Goal: Task Accomplishment & Management: Complete application form

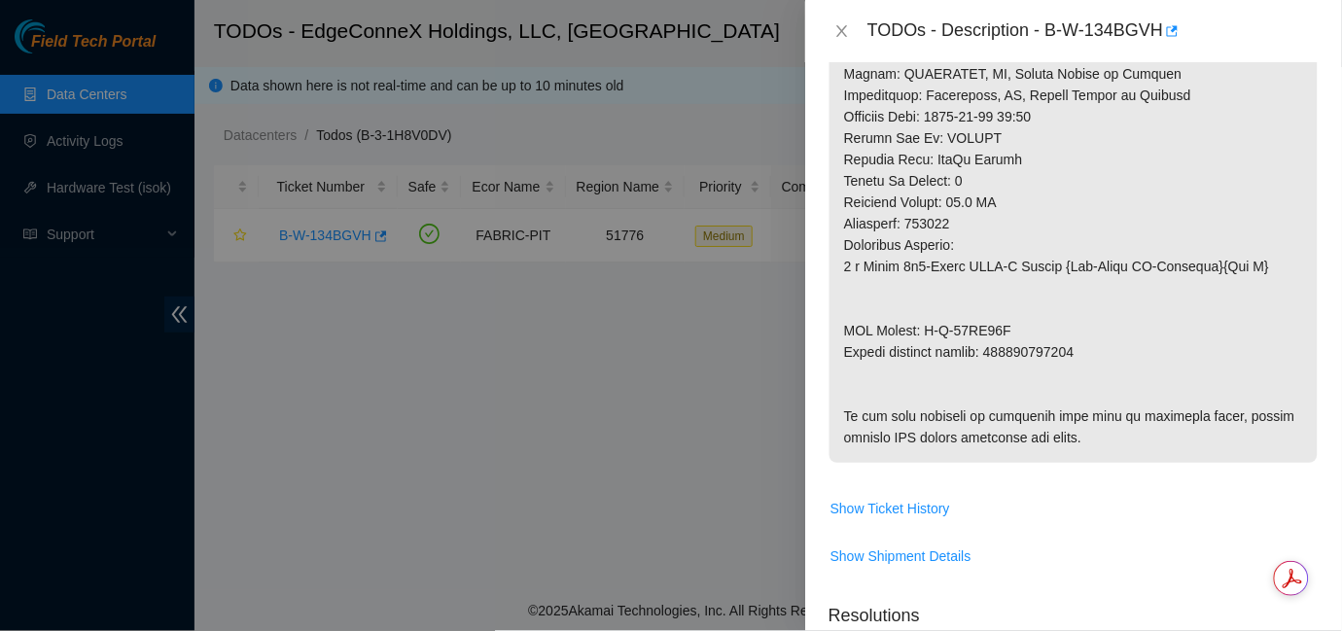
scroll to position [1042, 0]
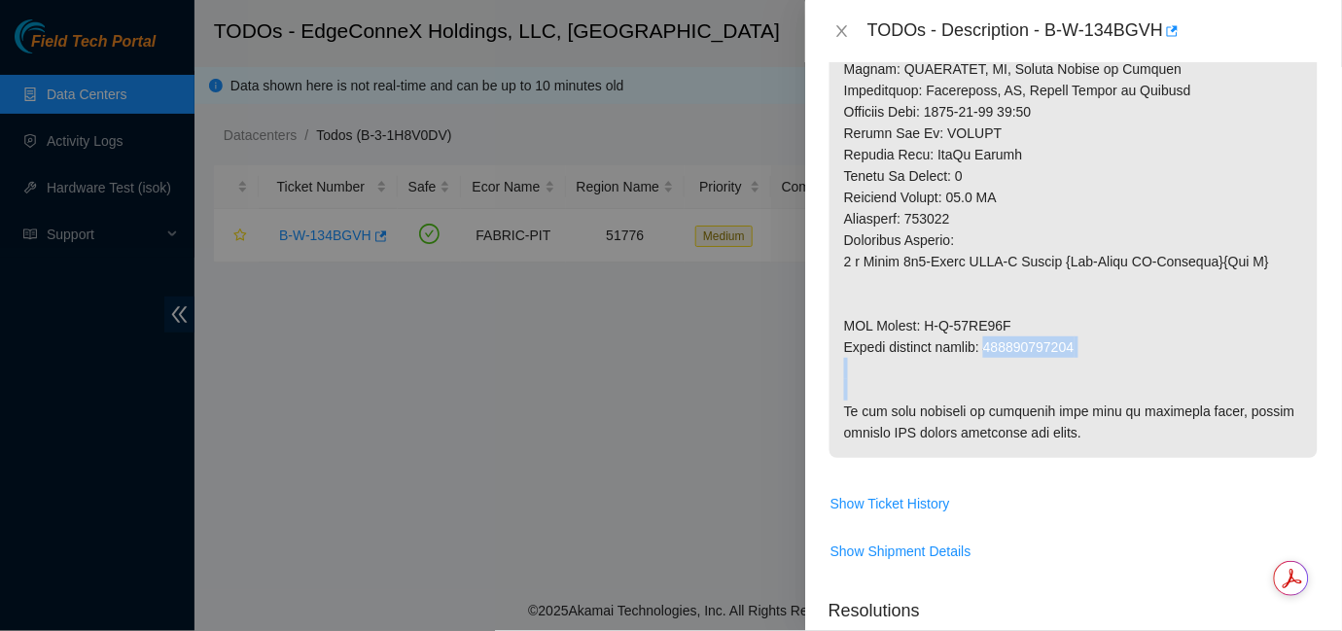
drag, startPoint x: 1087, startPoint y: 340, endPoint x: 995, endPoint y: 354, distance: 93.4
copy p "417328421809"
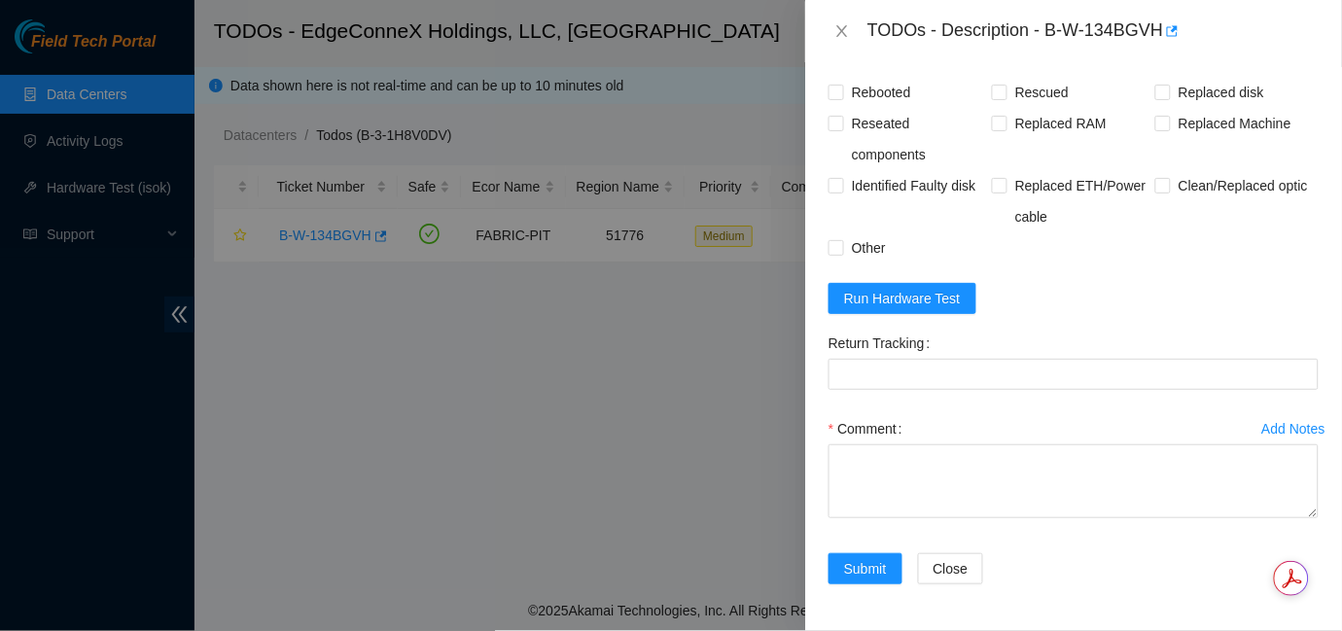
scroll to position [1691, 0]
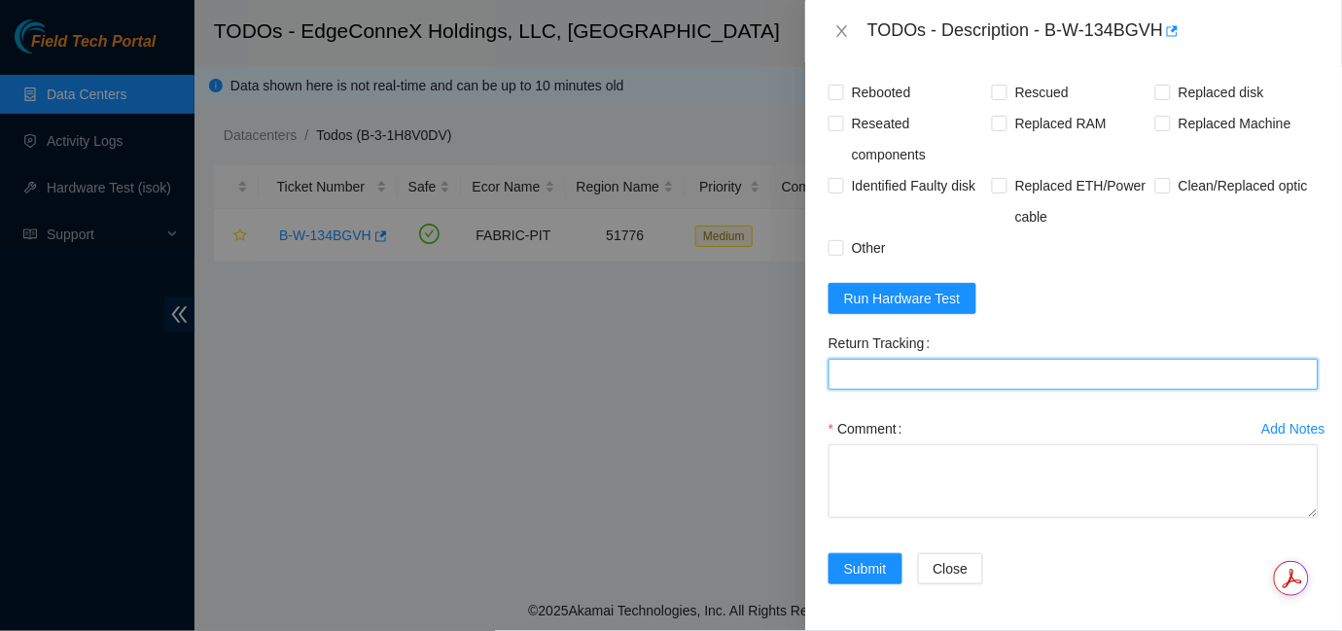
click at [856, 381] on Tracking "Return Tracking" at bounding box center [1073, 374] width 490 height 31
paste Tracking "417328421809"
type Tracking "417328421809"
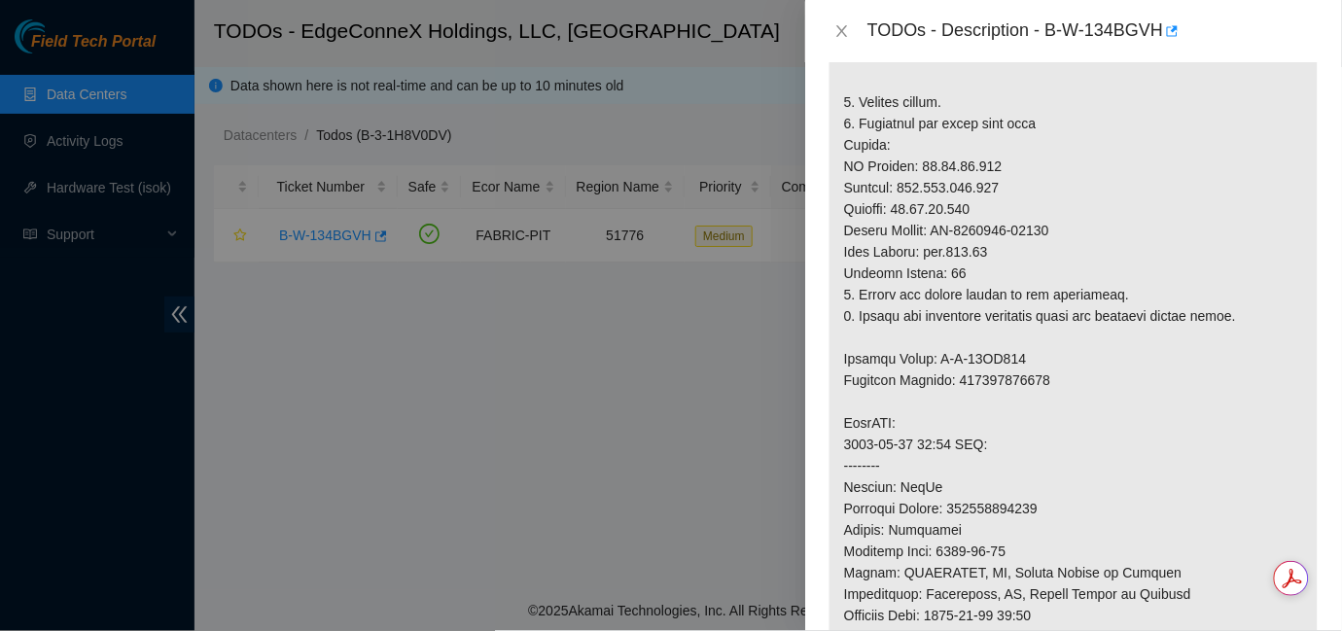
scroll to position [479, 0]
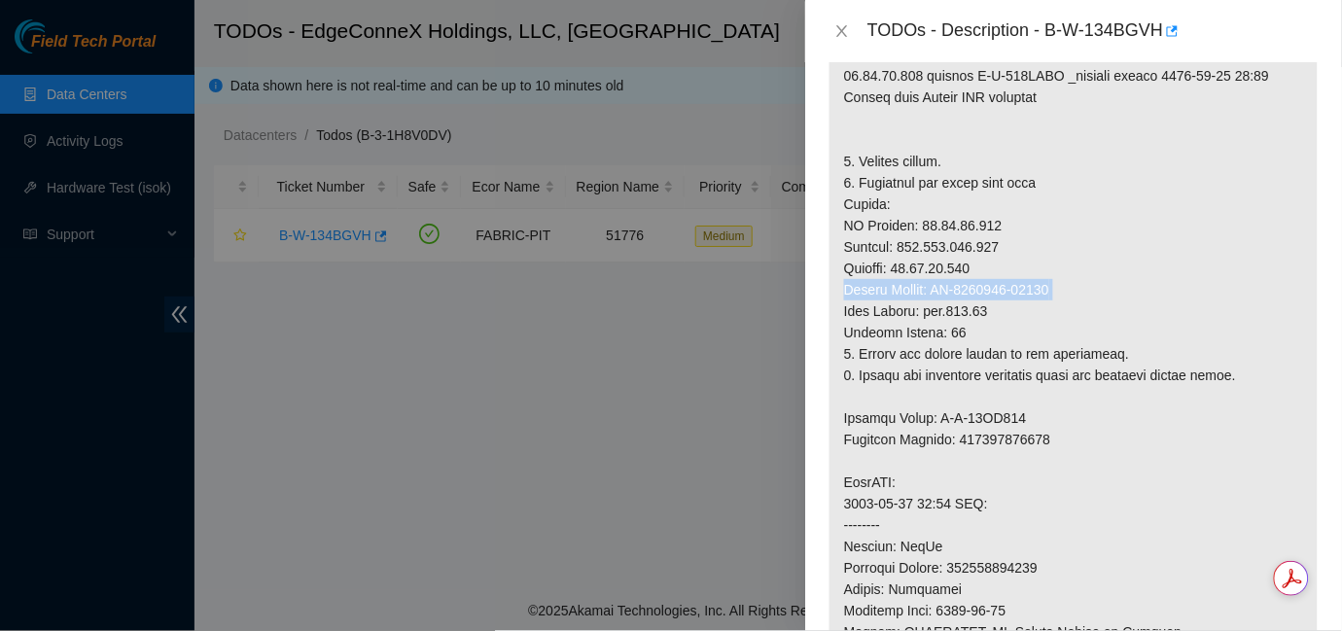
drag, startPoint x: 1078, startPoint y: 278, endPoint x: 841, endPoint y: 295, distance: 237.8
click at [841, 295] on p at bounding box center [1073, 471] width 488 height 1099
copy p "Serial Number: CT-4220127-00189"
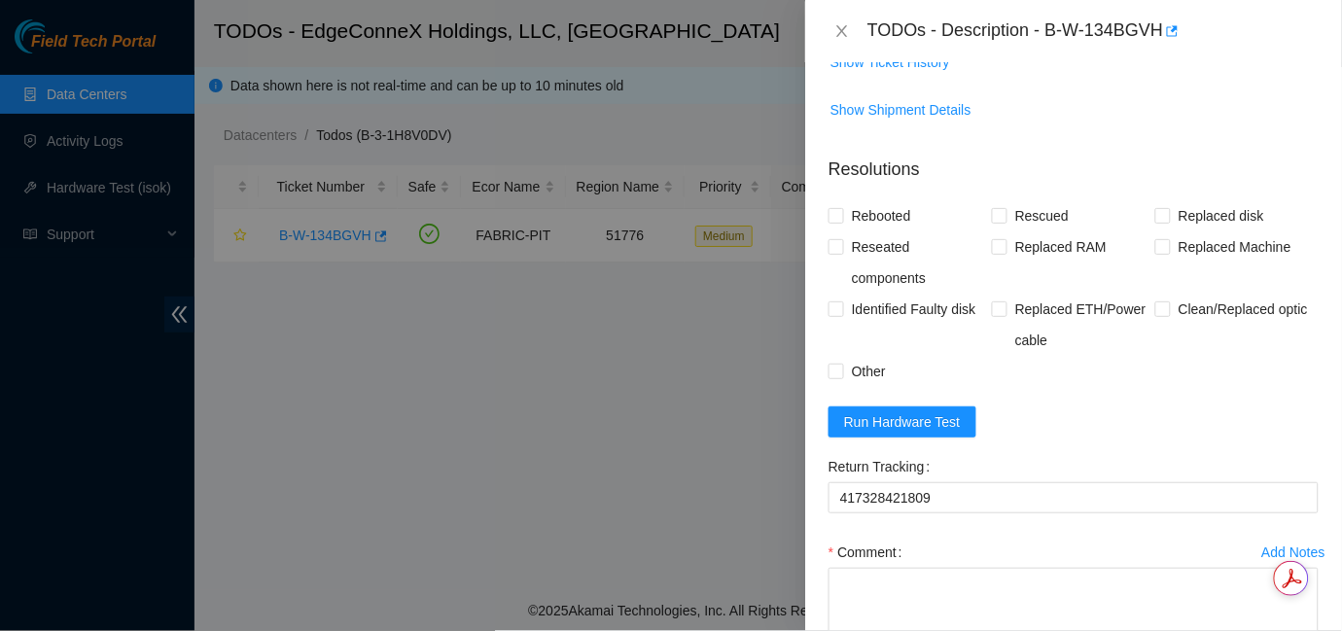
scroll to position [1691, 0]
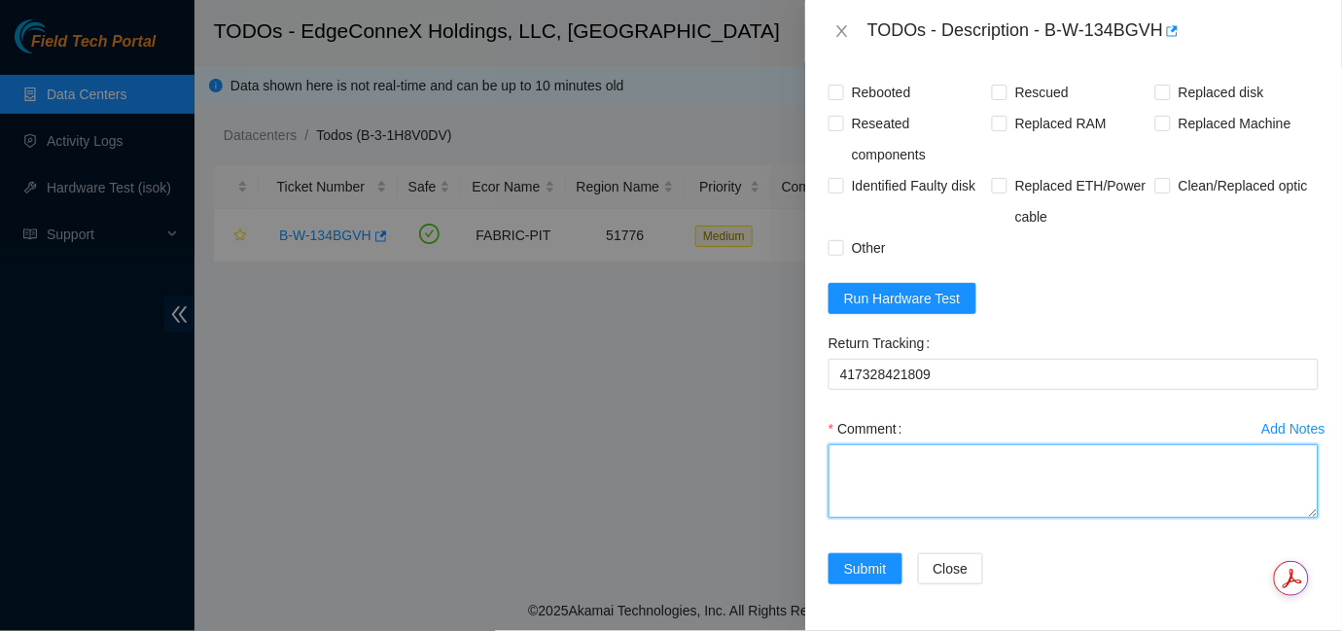
click at [890, 492] on textarea "Comment" at bounding box center [1073, 481] width 490 height 74
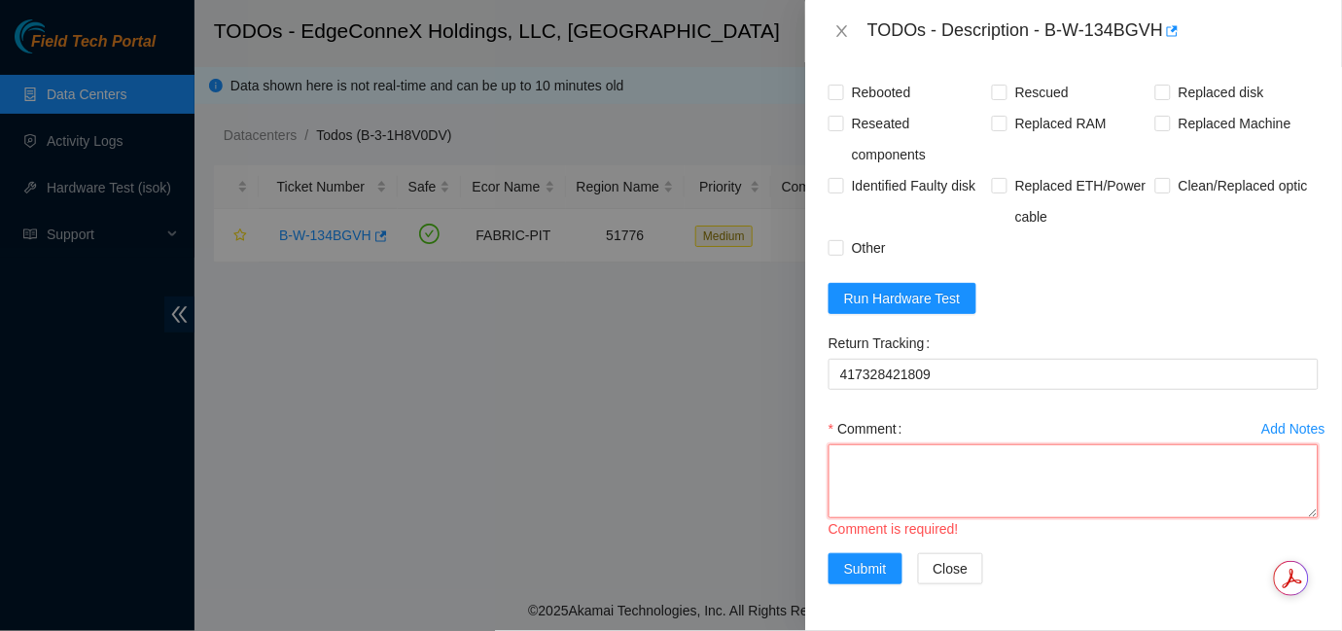
type textarea "N"
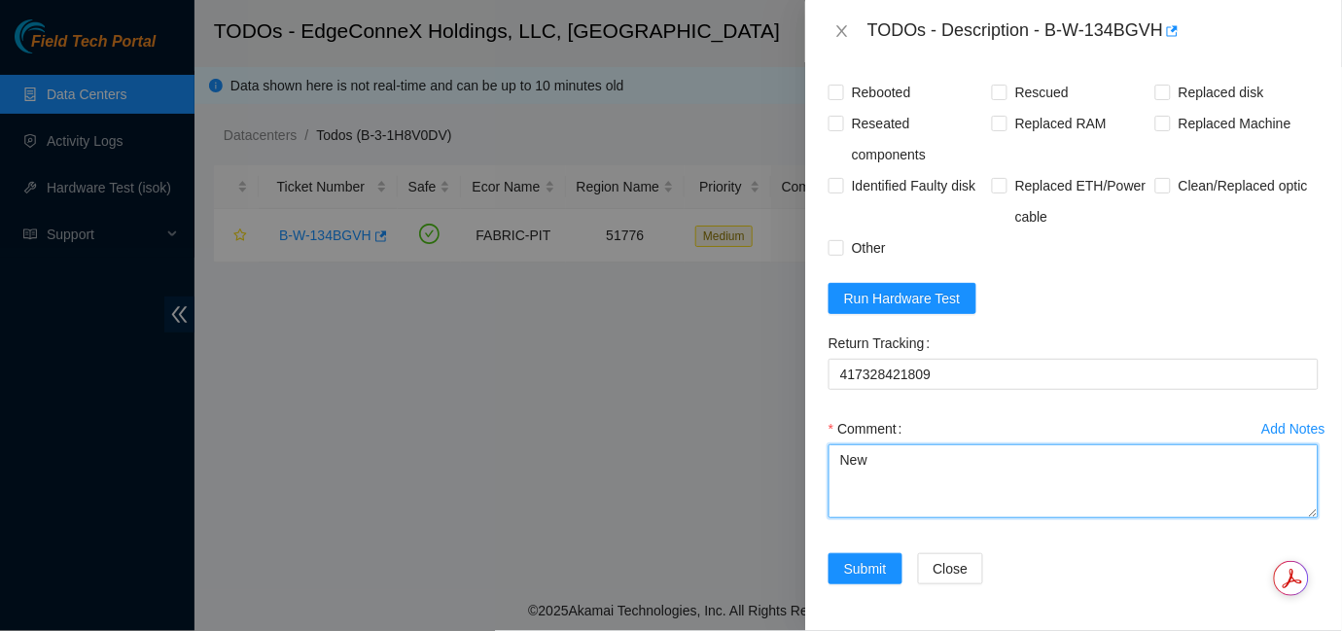
paste textarea "Serial Number: CT-4220127-00189"
click at [964, 504] on textarea "New Serial Number: CT-4220127-00189" at bounding box center [1073, 481] width 490 height 74
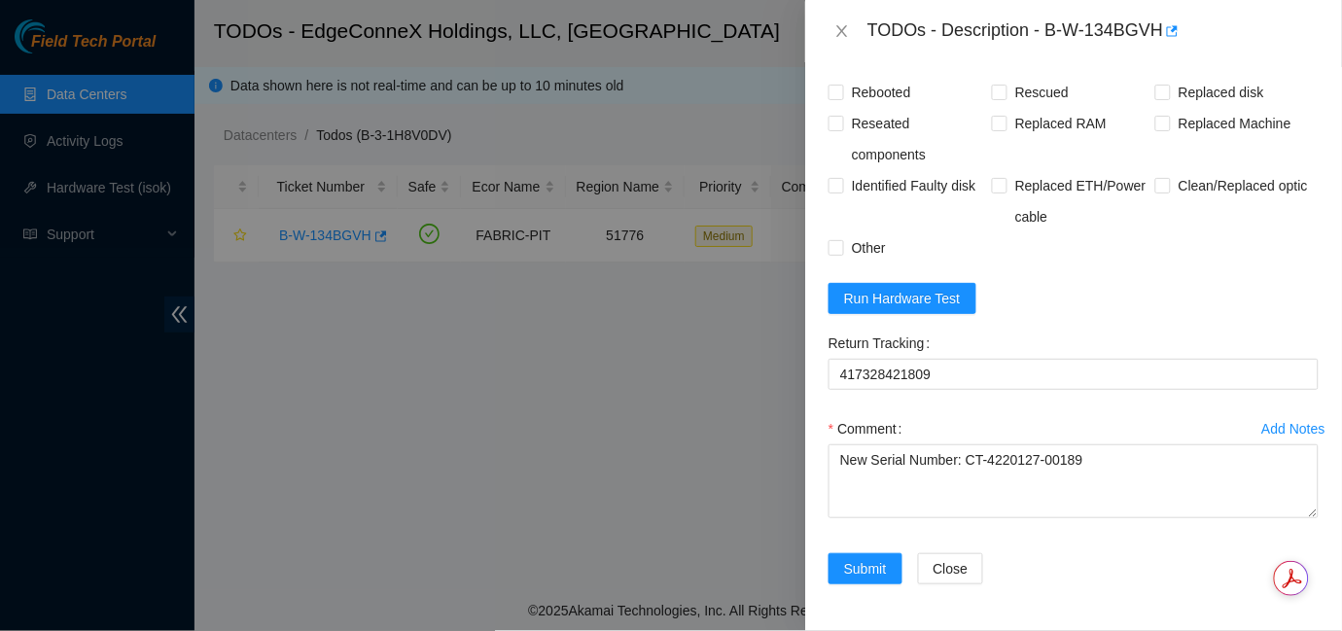
click at [1029, 521] on div "Comment New Serial Number: CT-4220127-00189" at bounding box center [1073, 471] width 490 height 117
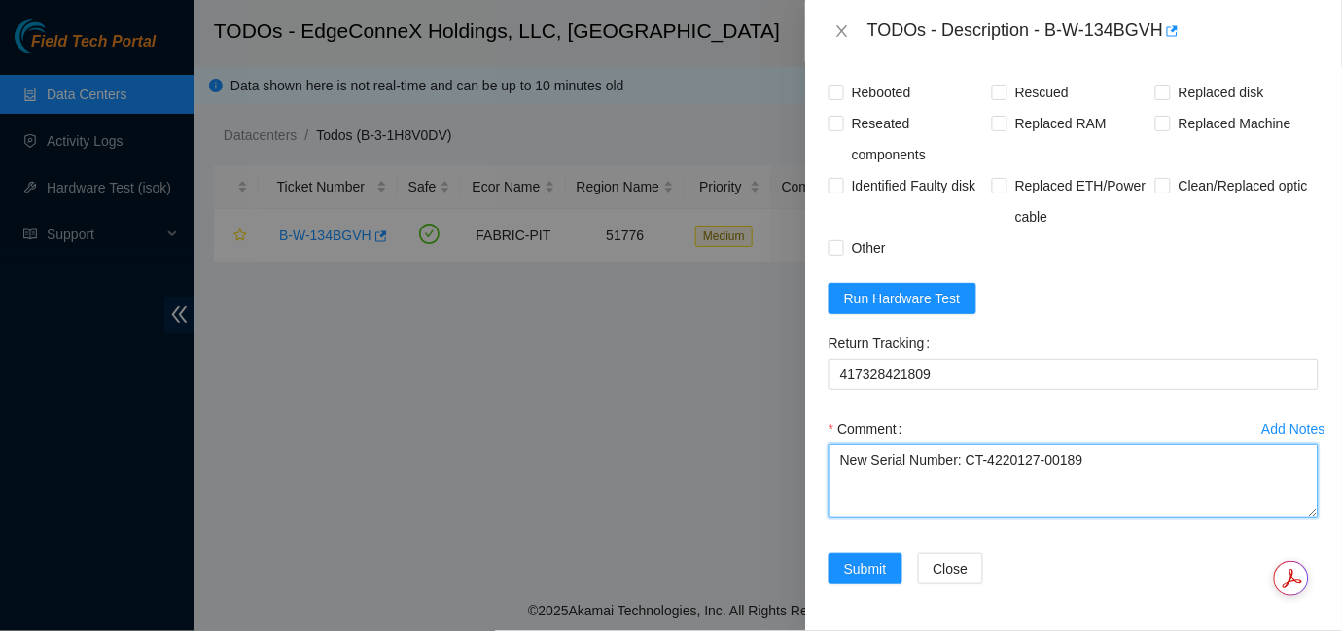
click at [957, 485] on textarea "New Serial Number: CT-4220127-00189" at bounding box center [1073, 481] width 490 height 74
click at [853, 470] on textarea "New SN: CT-4220127-00189" at bounding box center [1073, 481] width 490 height 74
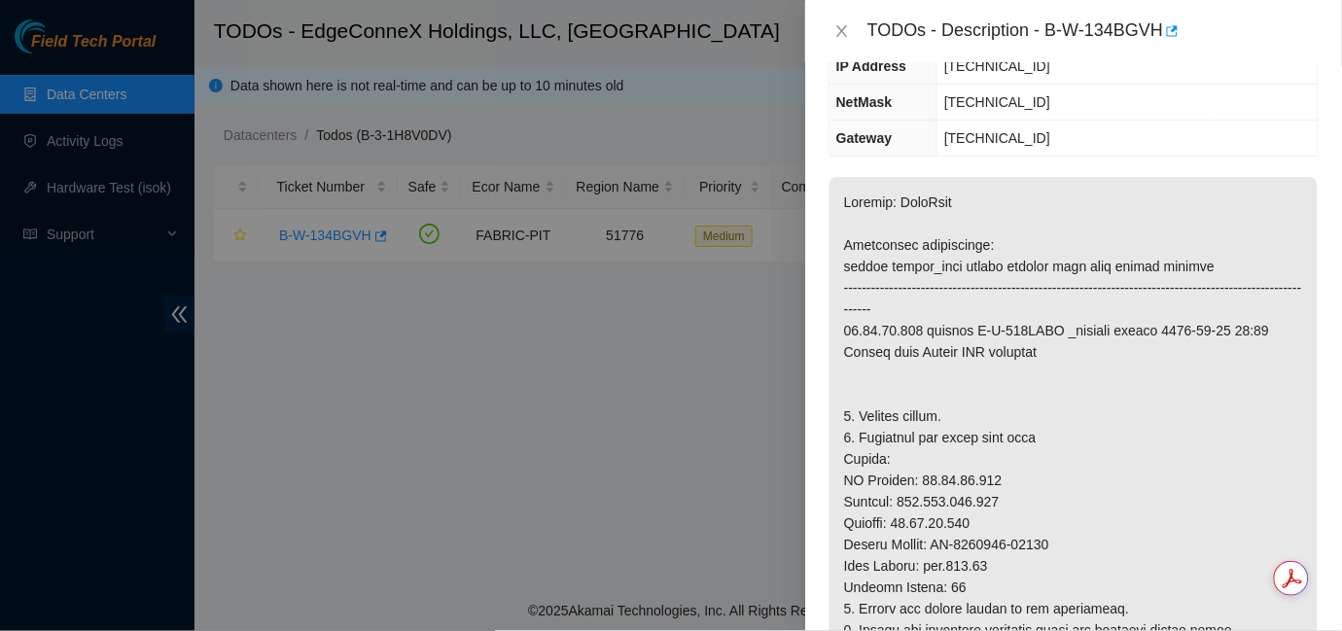
scroll to position [0, 0]
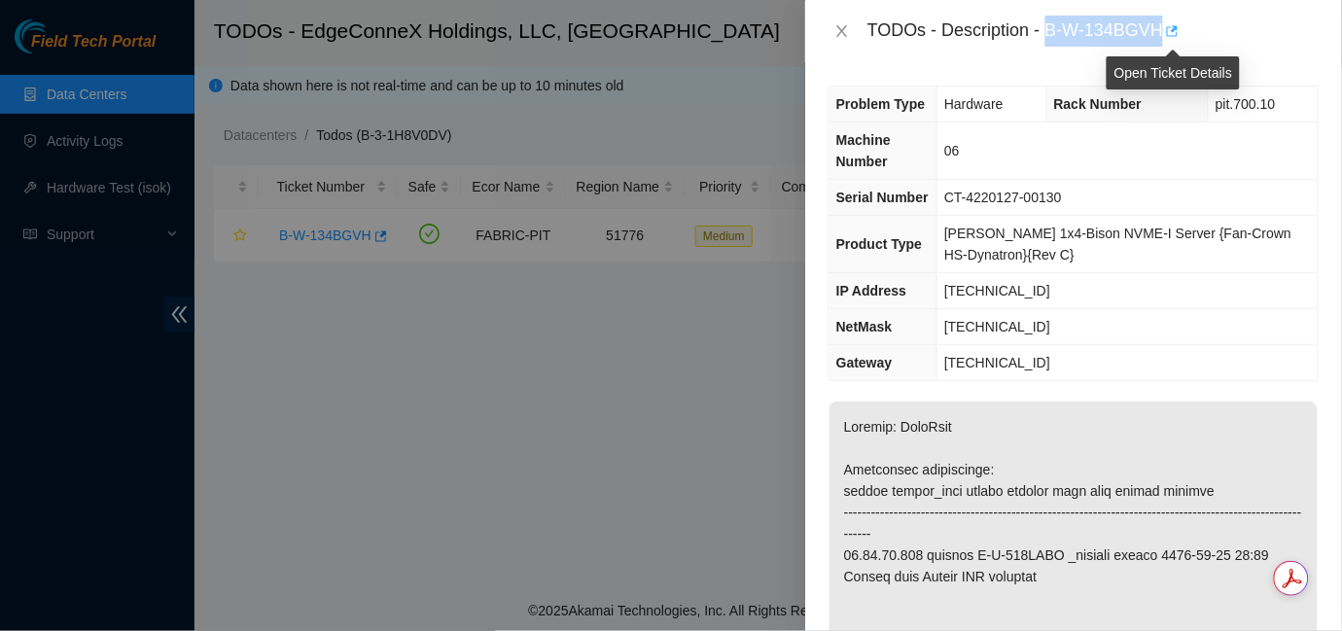
drag, startPoint x: 1048, startPoint y: 32, endPoint x: 1164, endPoint y: 35, distance: 115.7
click at [1164, 35] on div "TODOs - Description - B-W-134BGVH" at bounding box center [1092, 31] width 451 height 31
copy div "B-W-134BGVH"
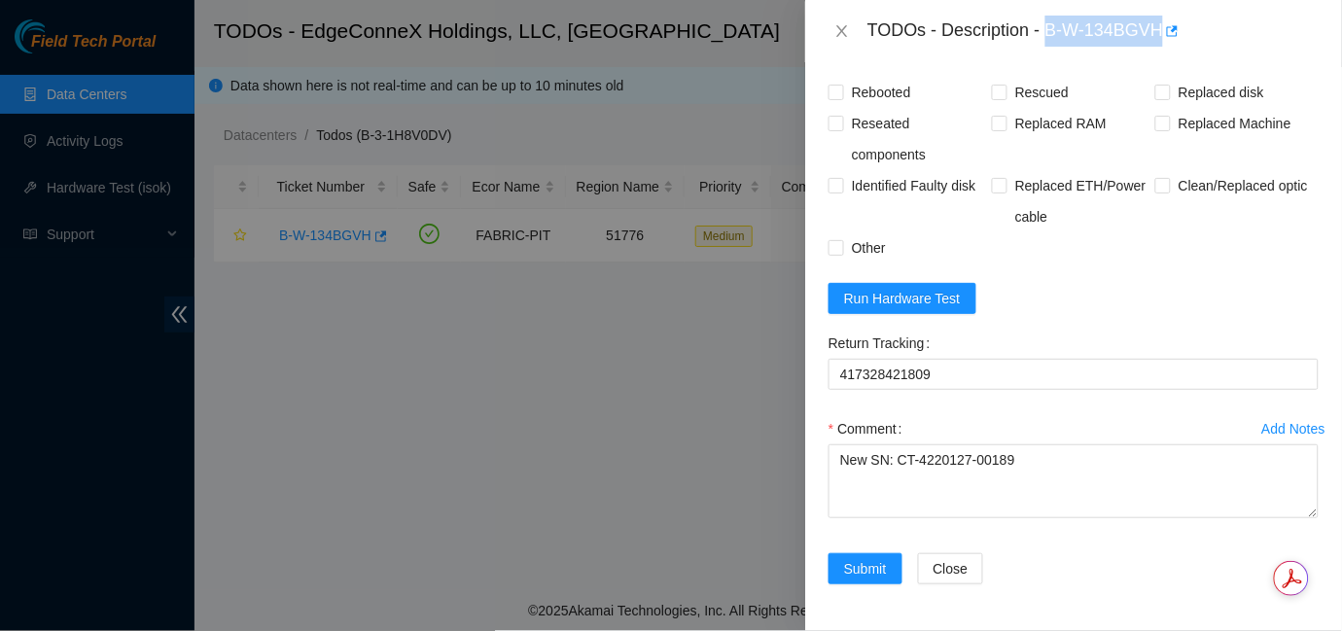
scroll to position [1673, 0]
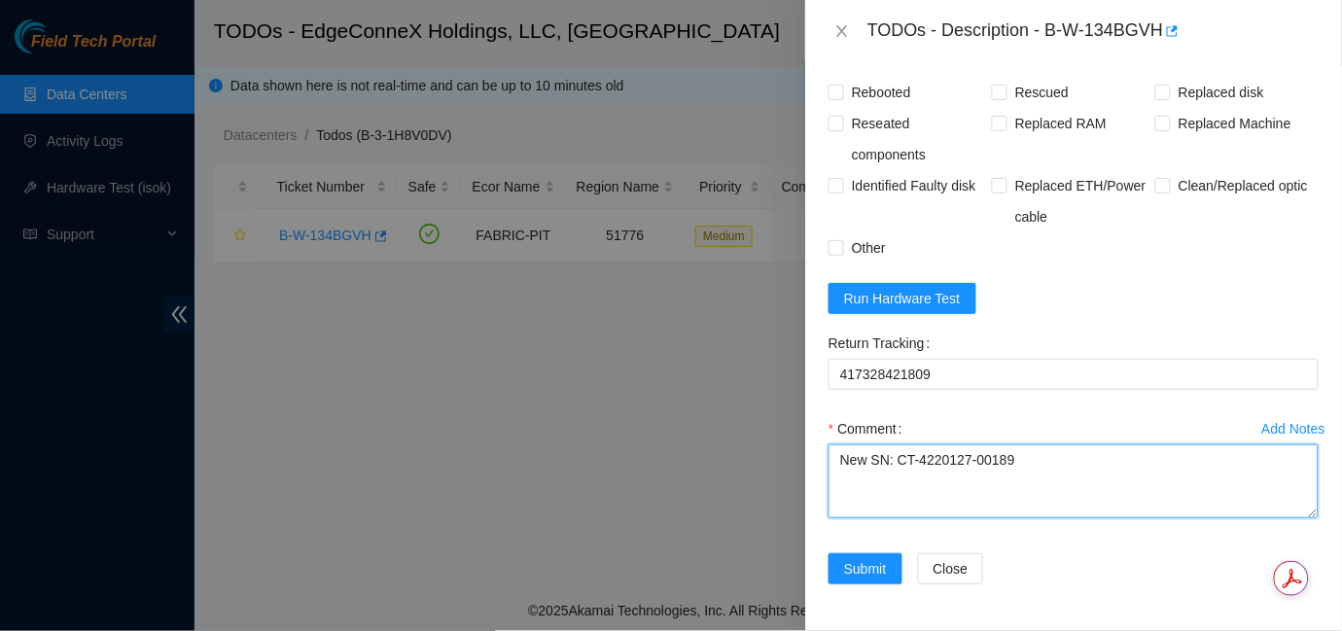
click at [844, 475] on textarea "New SN: CT-4220127-00189" at bounding box center [1073, 481] width 490 height 74
paste textarea "B-W-134BGVH"
click at [935, 476] on textarea "B-W-134BGVH New SN: CT-4220127-00189" at bounding box center [1073, 481] width 490 height 74
type textarea "B-W-134BGVH: New SN: CT-4220127-00189"
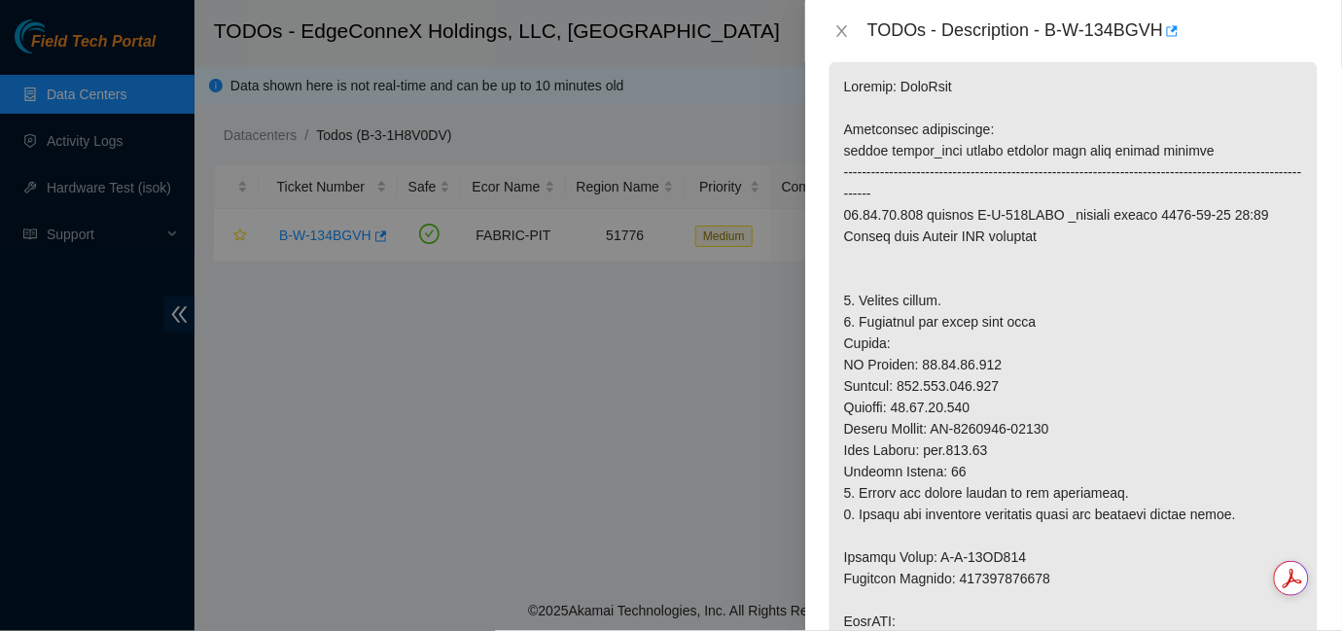
scroll to position [440, 0]
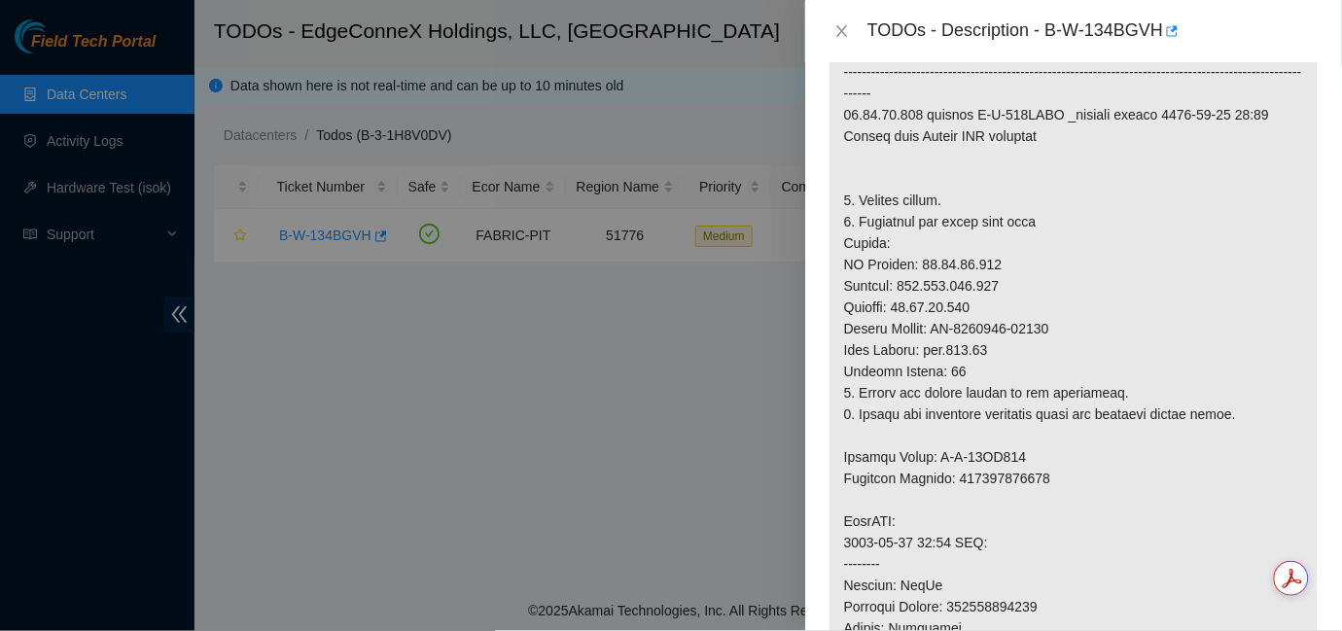
click at [1250, 410] on p at bounding box center [1073, 510] width 488 height 1099
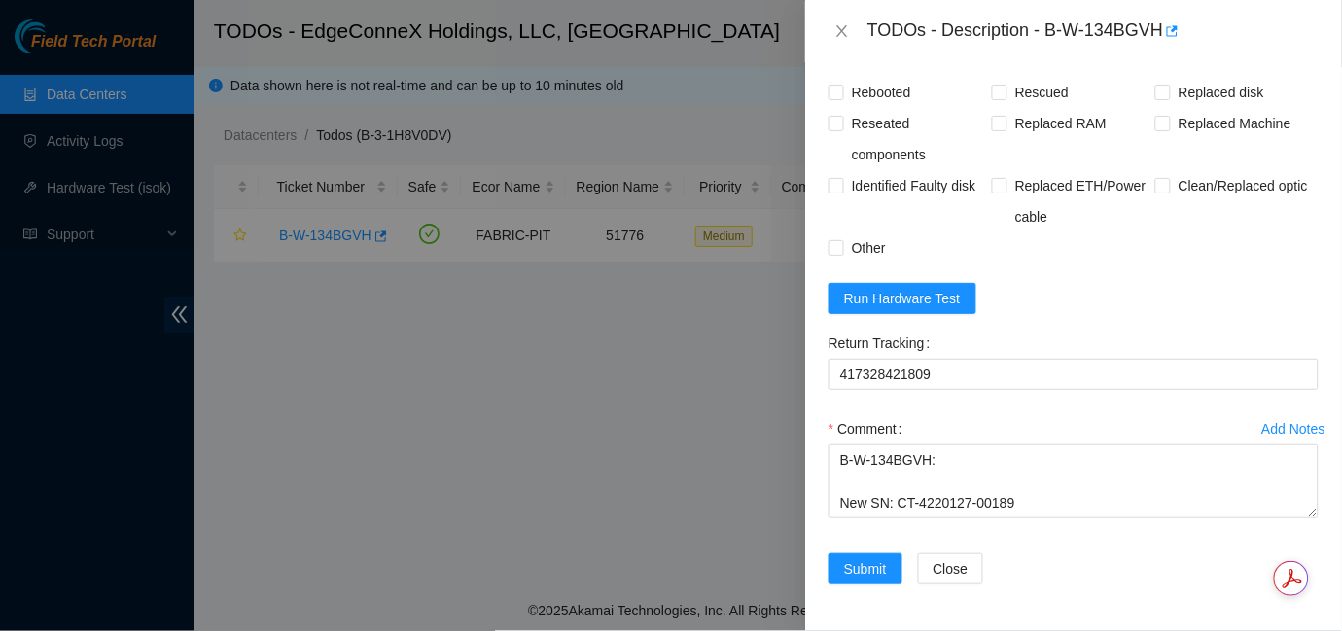
scroll to position [1494, 0]
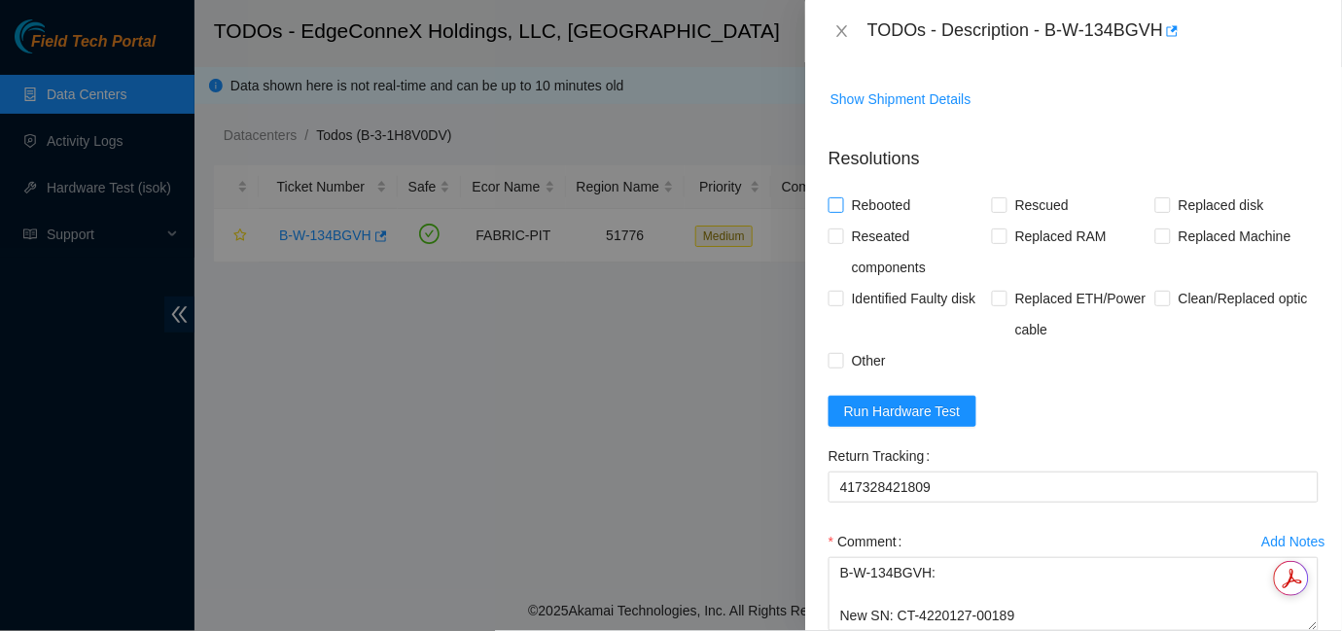
click at [840, 211] on input "Rebooted" at bounding box center [835, 204] width 14 height 14
checkbox input "true"
click at [1000, 213] on span at bounding box center [1000, 205] width 16 height 16
click at [1000, 211] on input "Rescued" at bounding box center [999, 204] width 14 height 14
checkbox input "true"
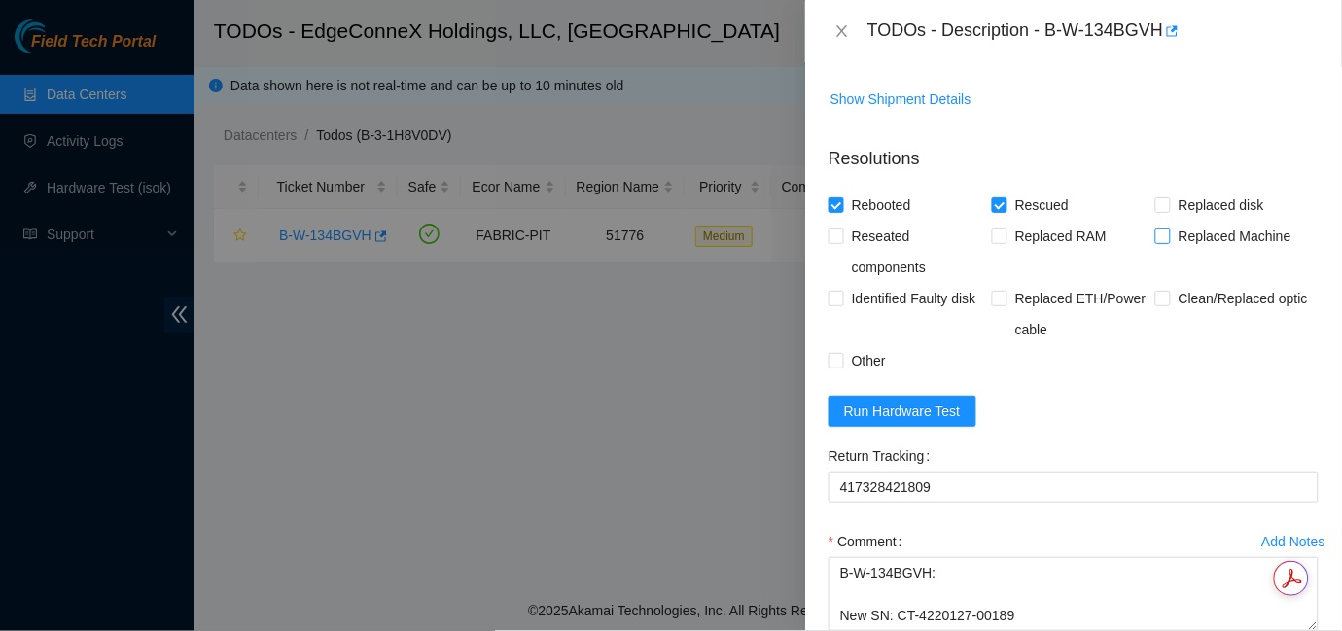
click at [1155, 242] on input "Replaced Machine" at bounding box center [1162, 235] width 14 height 14
checkbox input "true"
click at [834, 242] on input "Reseated components" at bounding box center [835, 235] width 14 height 14
checkbox input "true"
click at [835, 367] on input "Other" at bounding box center [835, 360] width 14 height 14
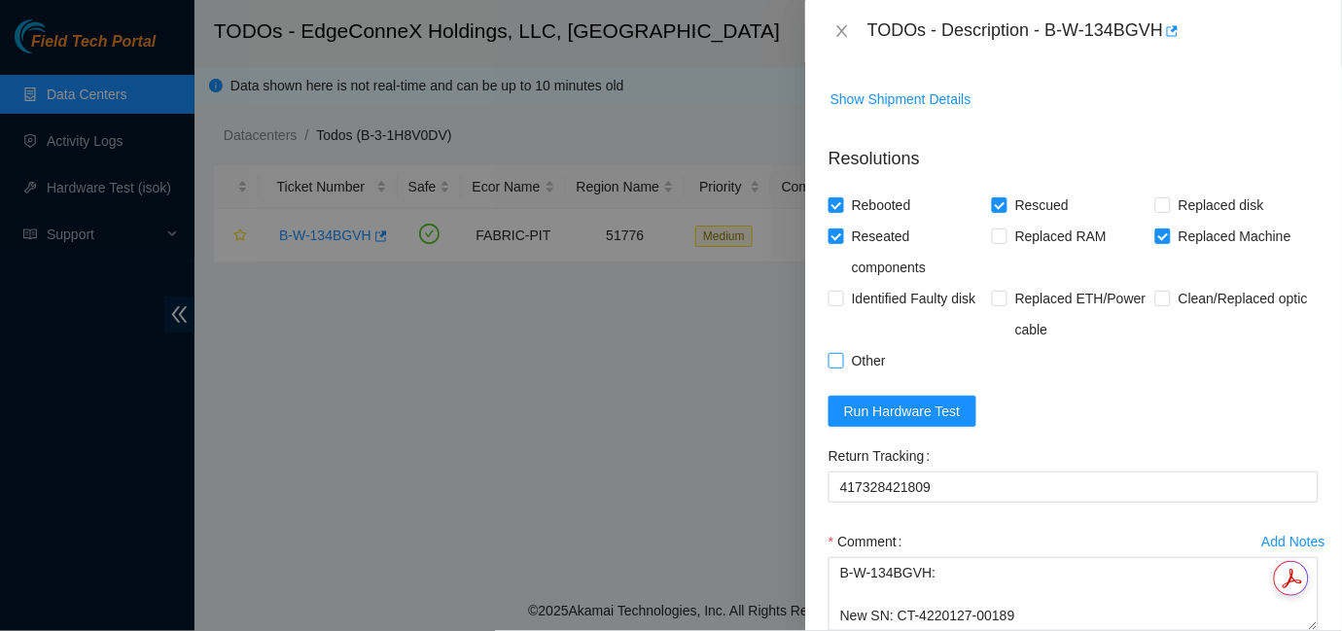
checkbox input "true"
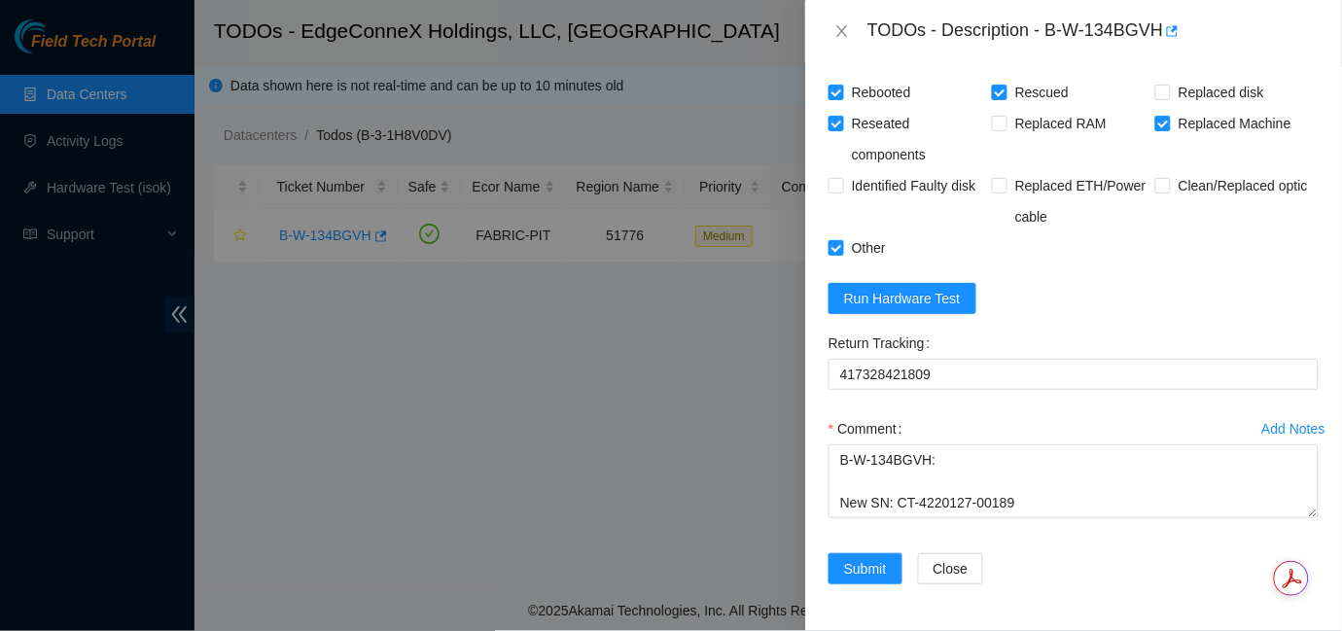
scroll to position [1691, 0]
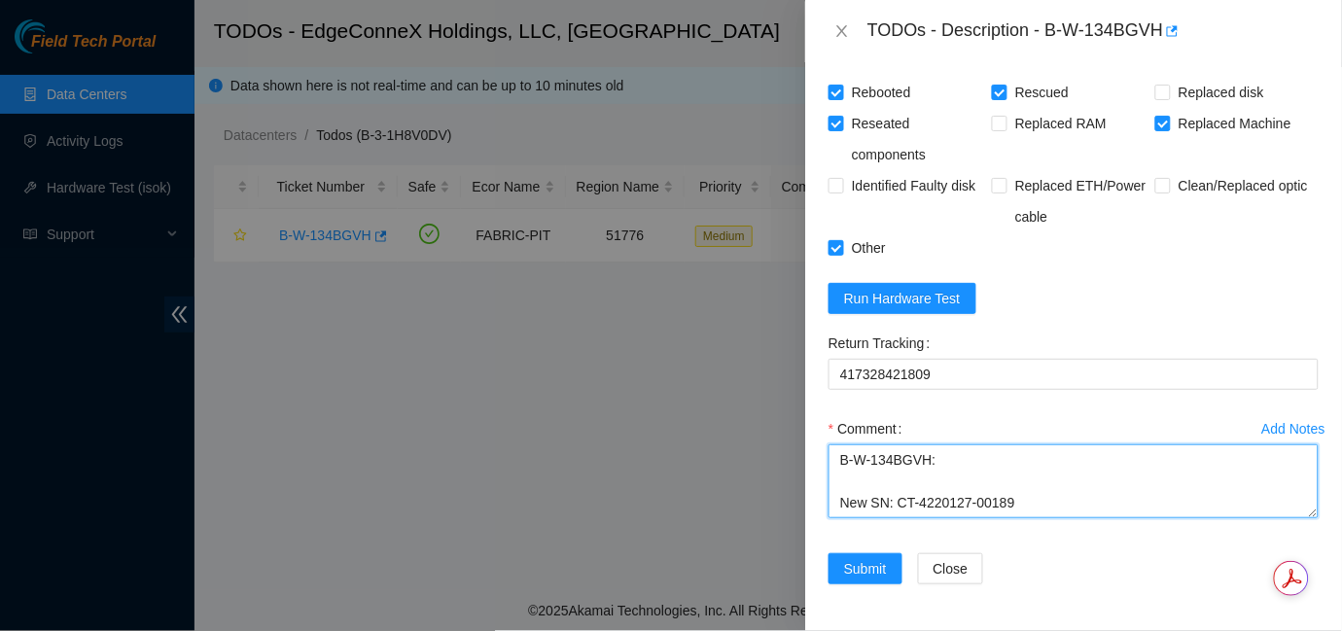
click at [844, 479] on textarea "B-W-134BGVH: New SN: CT-4220127-00189" at bounding box center [1073, 481] width 490 height 74
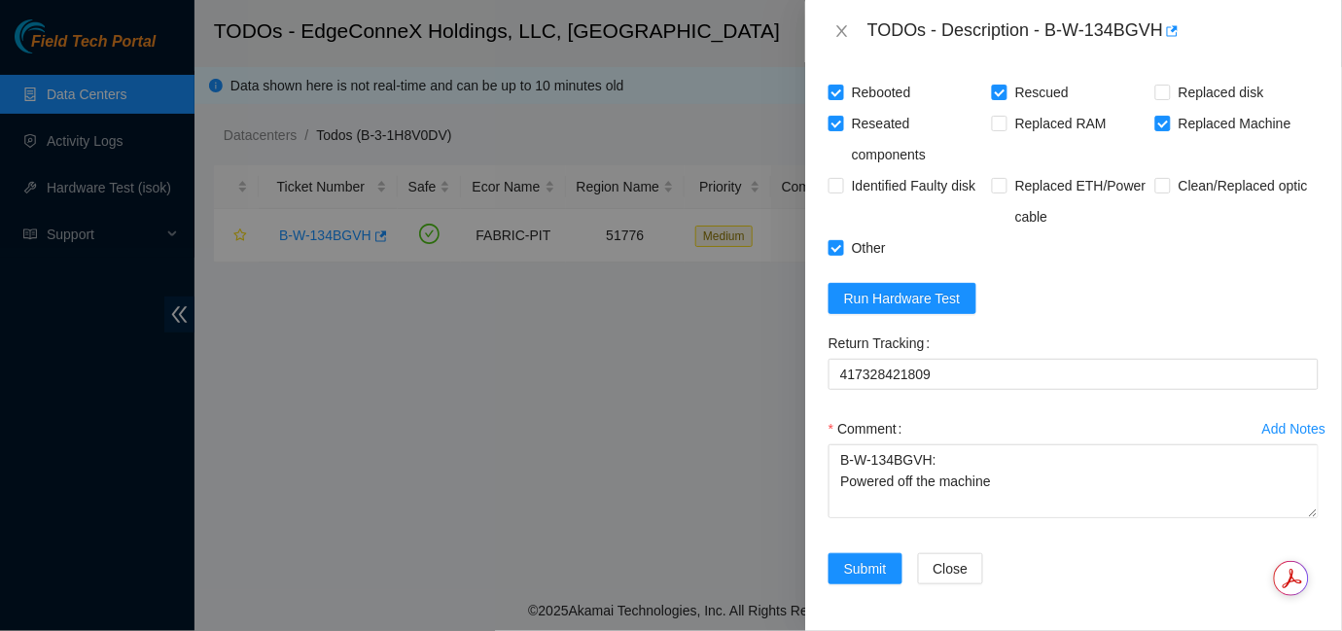
scroll to position [1660, 0]
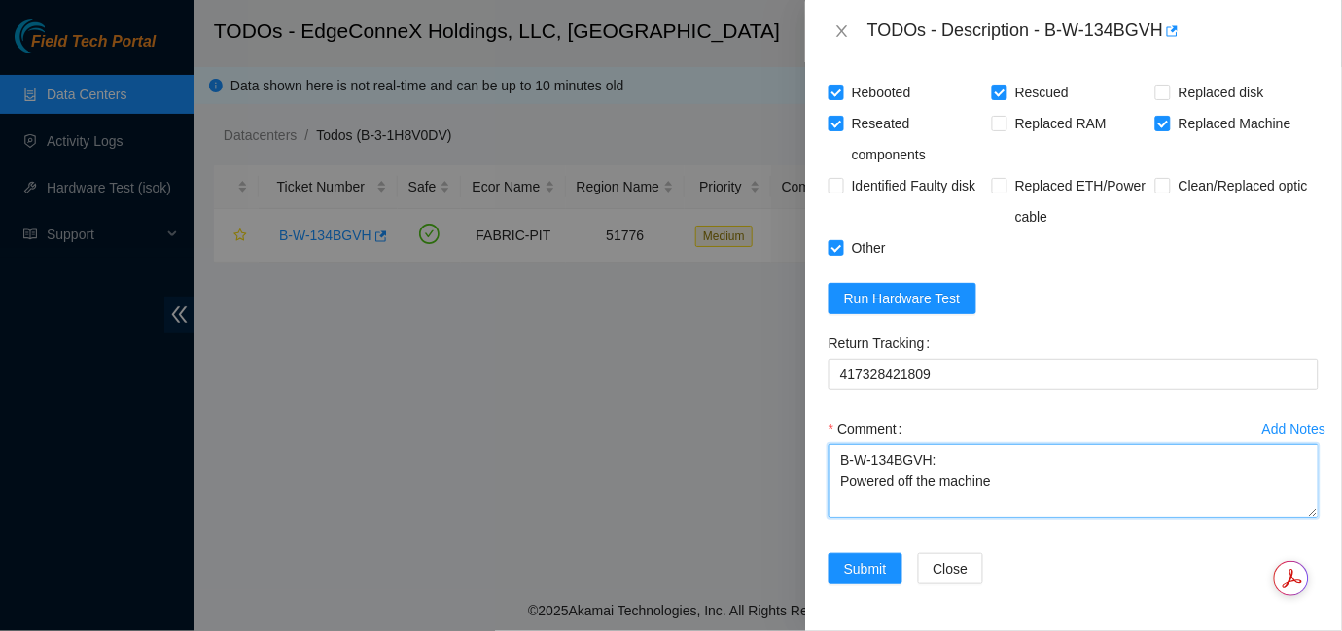
click at [943, 497] on textarea "B-W-134BGVH: Powered off the machine New SN: CT-4220127-00189" at bounding box center [1073, 481] width 490 height 74
click at [1020, 498] on textarea "B-W-134BGVH: Verified SN Powered off the machine New SN: CT-4220127-00189" at bounding box center [1073, 481] width 490 height 74
click at [845, 491] on textarea "B-W-134BGVH: Verified SN Powered off the machine Rescued Rebooted New SN: CT-42…" at bounding box center [1073, 481] width 490 height 74
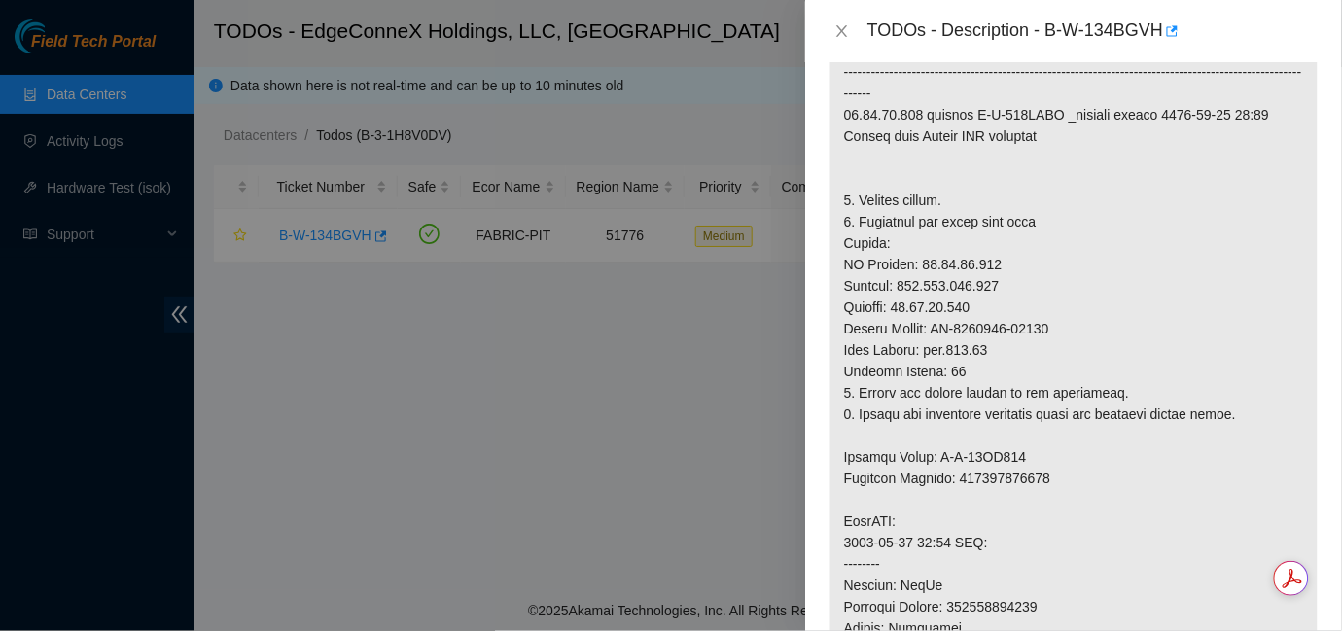
scroll to position [462, 0]
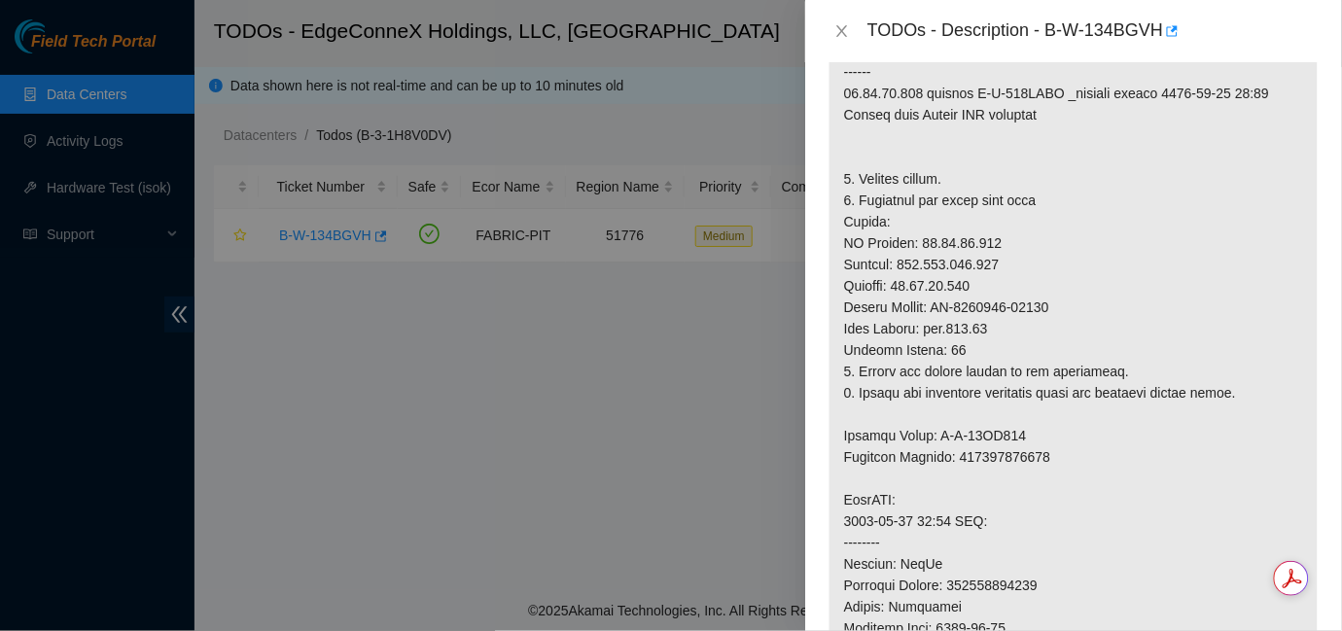
click at [640, 486] on div at bounding box center [671, 315] width 1342 height 631
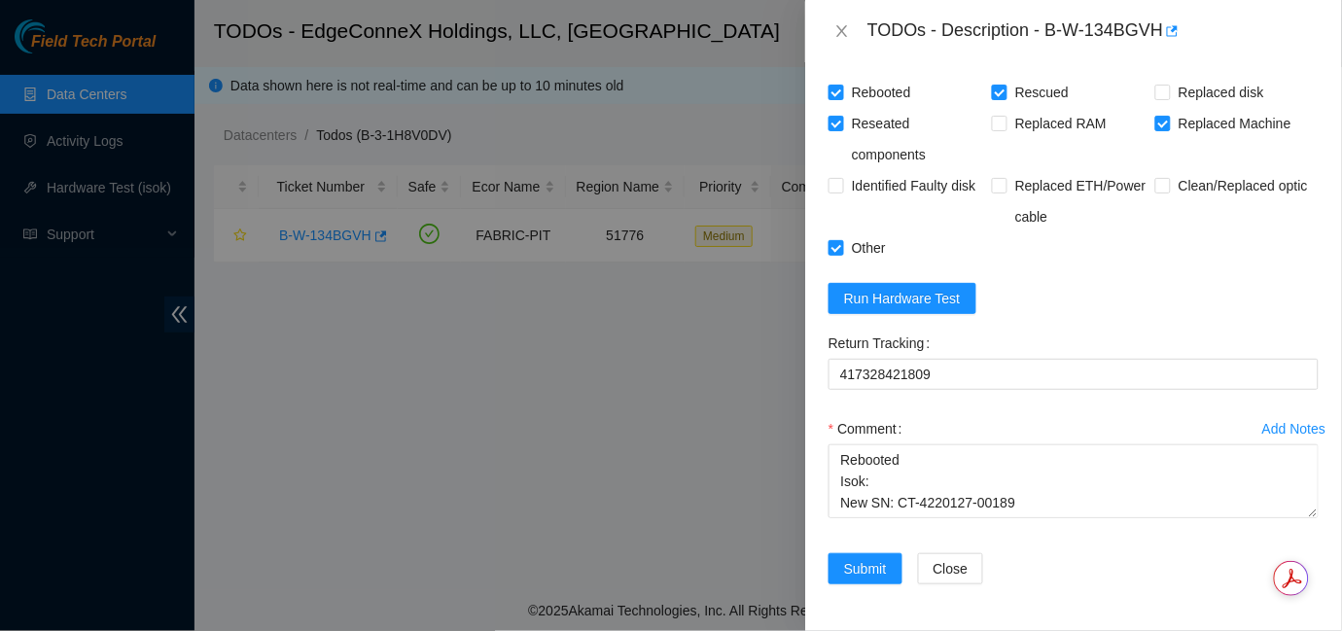
scroll to position [1683, 0]
click at [906, 305] on span "Run Hardware Test" at bounding box center [902, 298] width 117 height 21
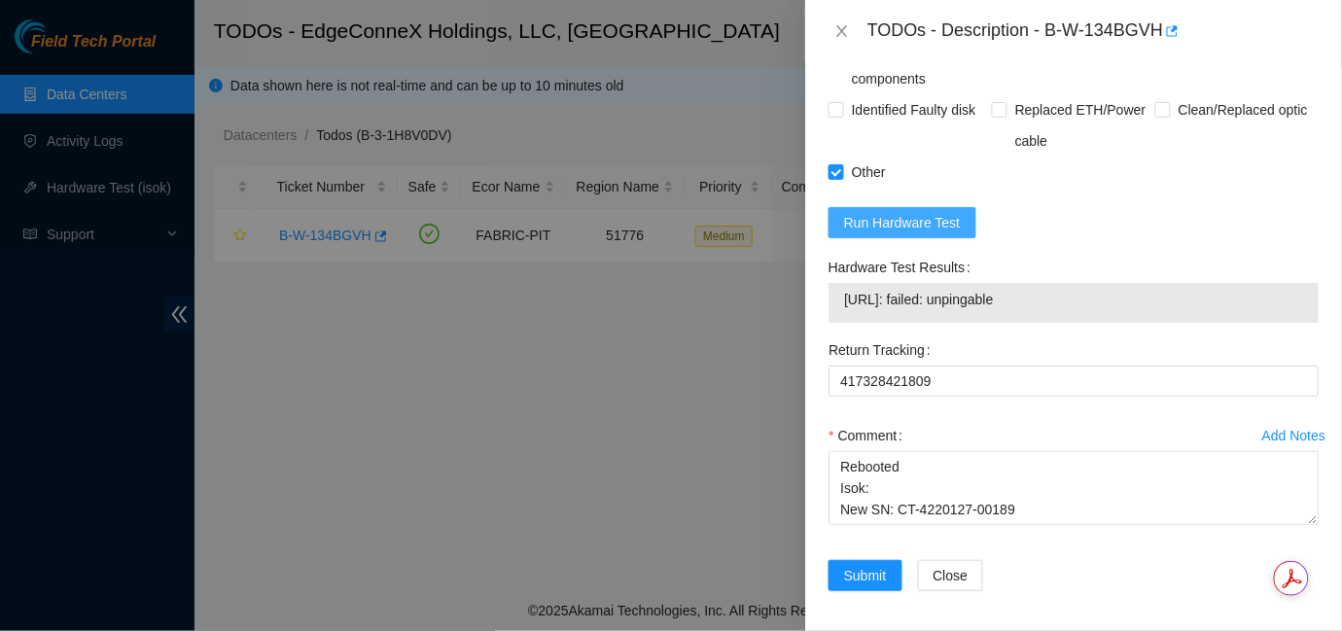
click at [906, 233] on span "Run Hardware Test" at bounding box center [902, 222] width 117 height 21
drag, startPoint x: 1029, startPoint y: 387, endPoint x: 832, endPoint y: 387, distance: 196.4
click at [832, 323] on div "[URL]: passed: ok" at bounding box center [1073, 303] width 490 height 40
copy tbody "[URL]: passed: ok"
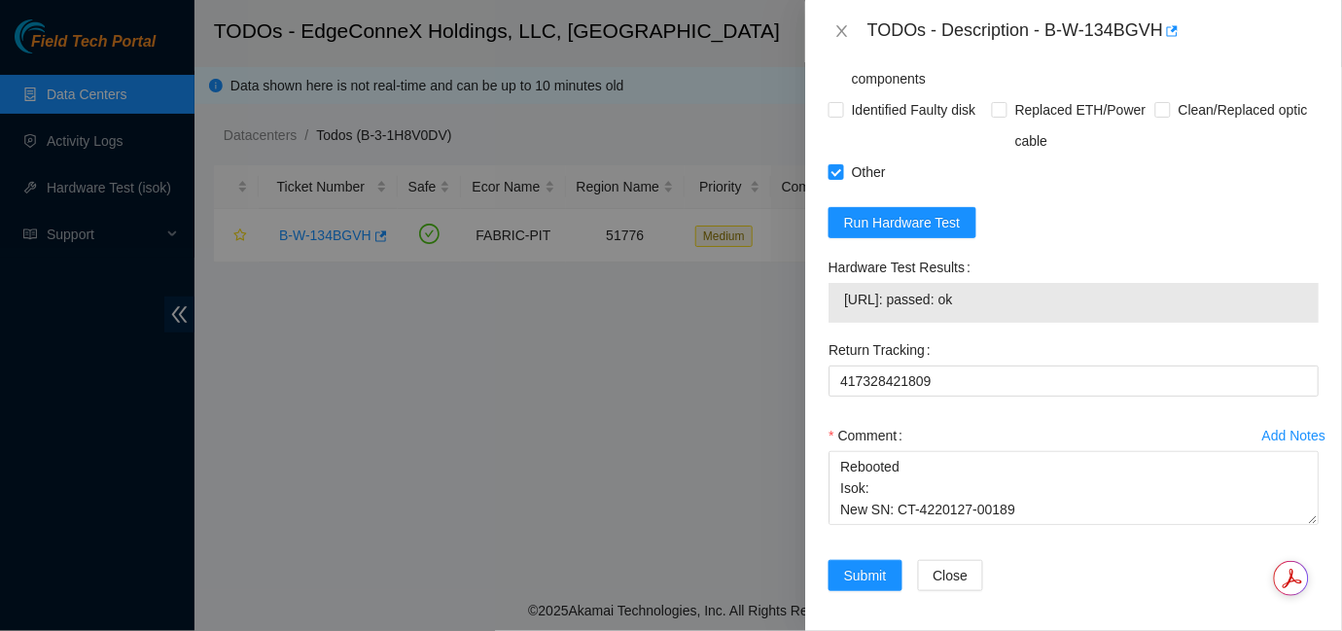
scroll to position [1773, 0]
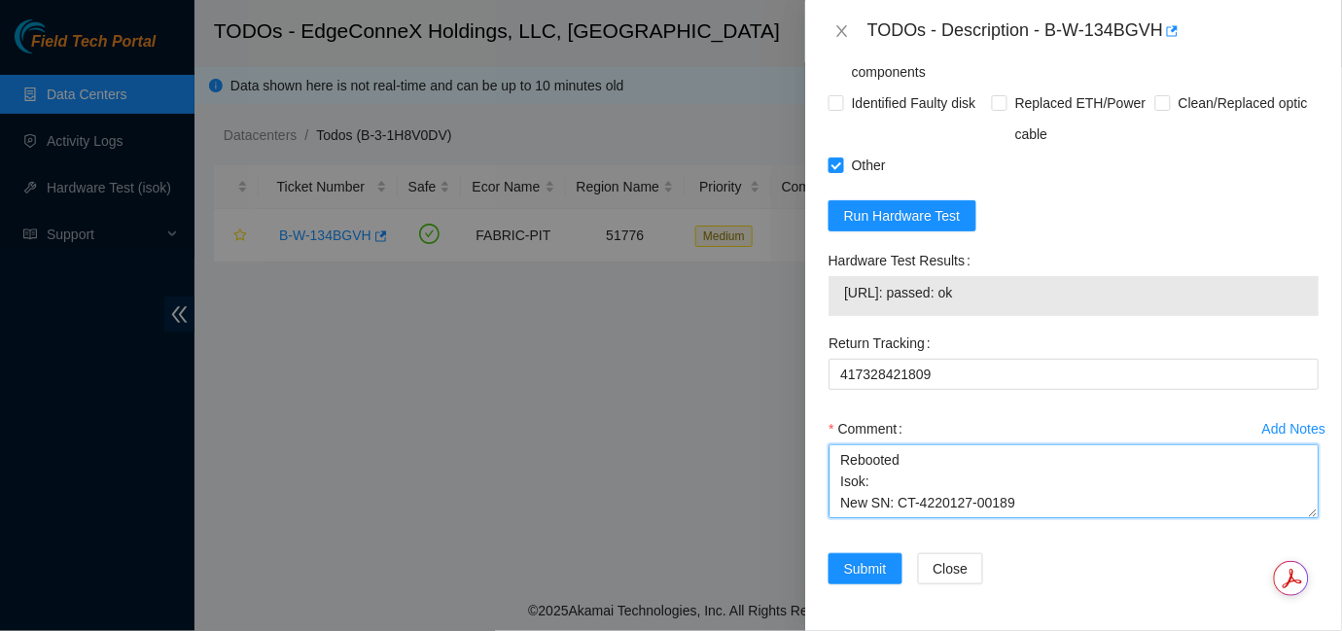
click at [902, 462] on textarea "B-W-134BGVH: Verified SN Powered off the machine Rescued Rebooted Isok: New SN:…" at bounding box center [1073, 481] width 490 height 74
paste textarea "[URL]: passed: ok"
type textarea "B-W-134BGVH: Verified SN Powered off the machine Rescued Rebooted Isok: [URL]: …"
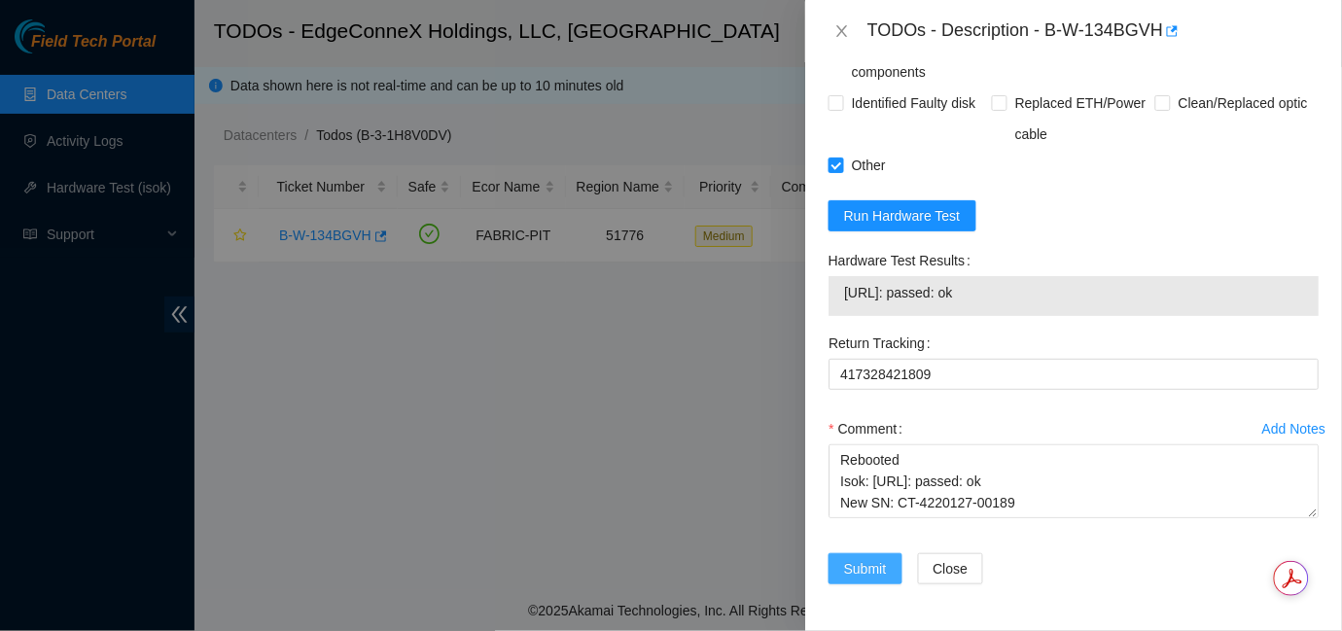
click at [874, 568] on span "Submit" at bounding box center [865, 568] width 43 height 21
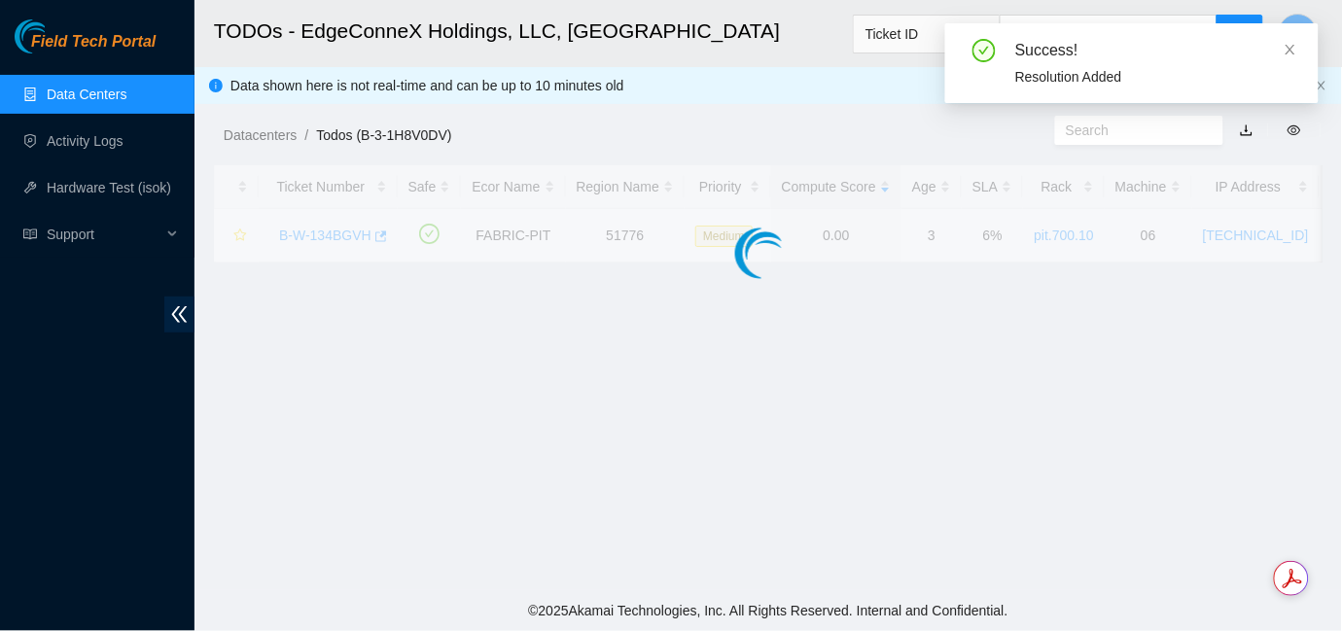
scroll to position [601, 0]
